Goal: Task Accomplishment & Management: Manage account settings

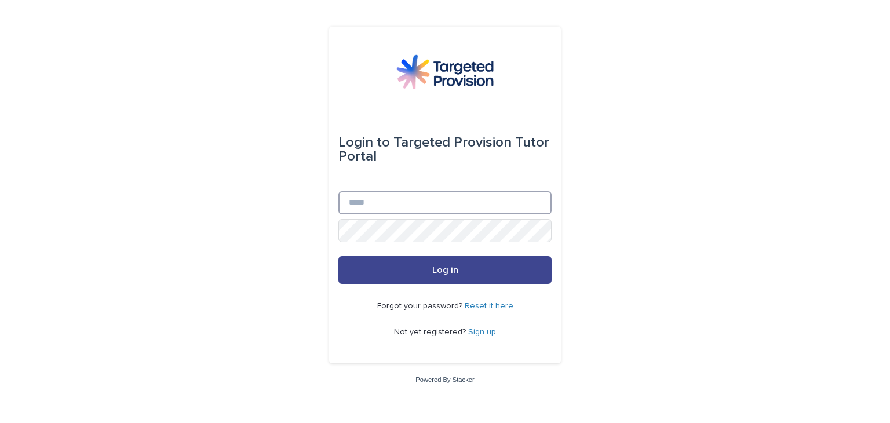
type input "**********"
click at [453, 275] on button "Log in" at bounding box center [445, 270] width 213 height 28
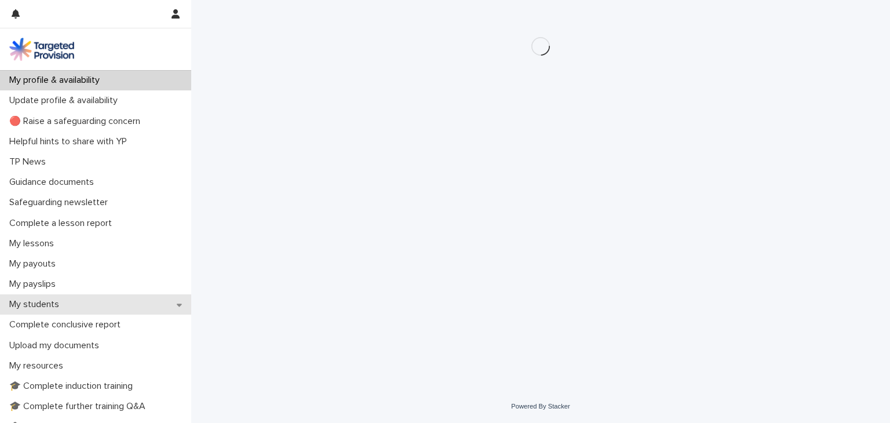
click at [44, 303] on p "My students" at bounding box center [37, 304] width 64 height 11
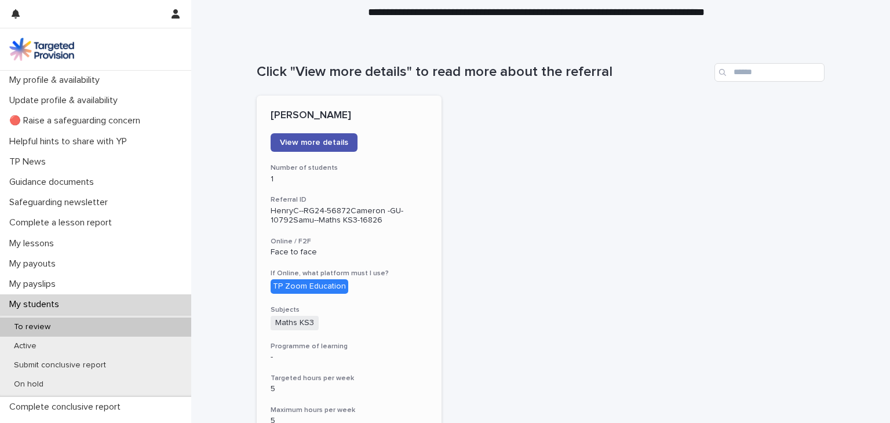
scroll to position [58, 0]
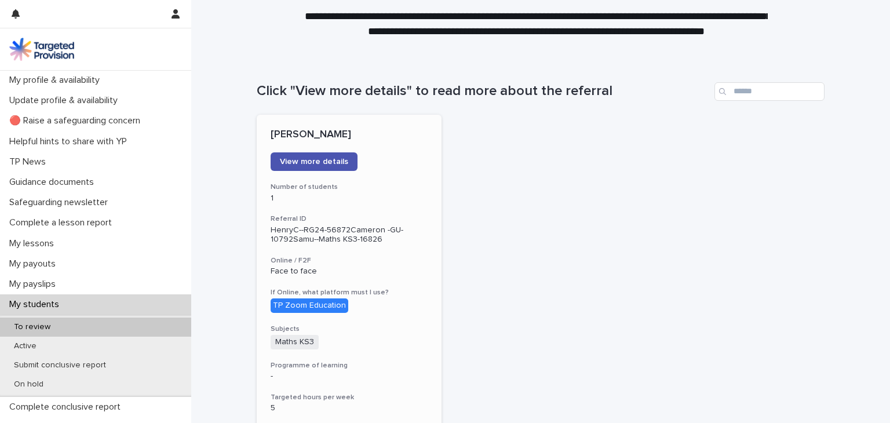
click at [329, 234] on p "HenryC--RG24-56872Cameron -GU-10792Samu--Maths KS3-16826" at bounding box center [349, 235] width 157 height 20
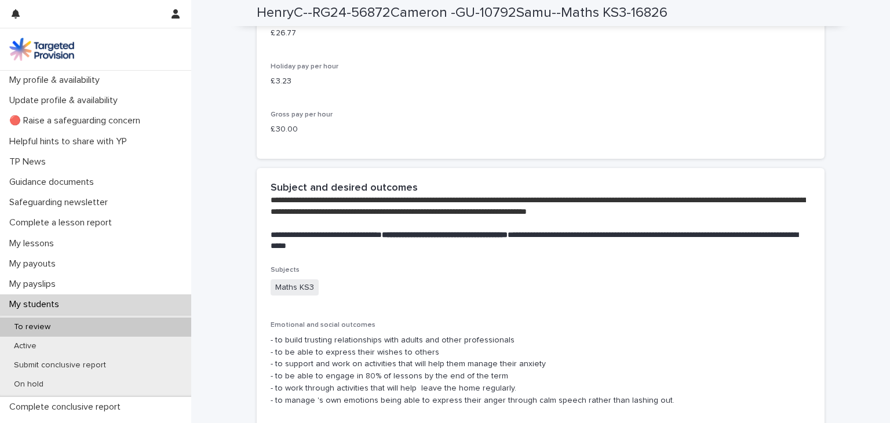
scroll to position [2203, 0]
